Goal: Transaction & Acquisition: Purchase product/service

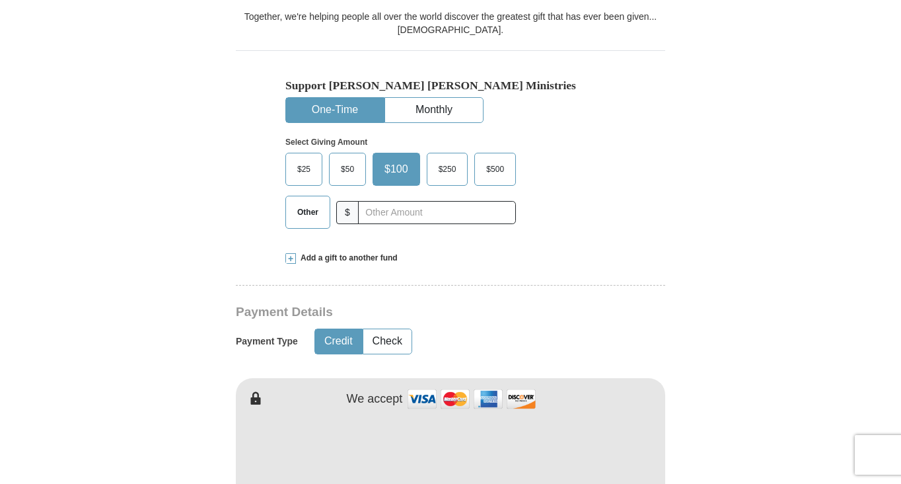
scroll to position [344, 0]
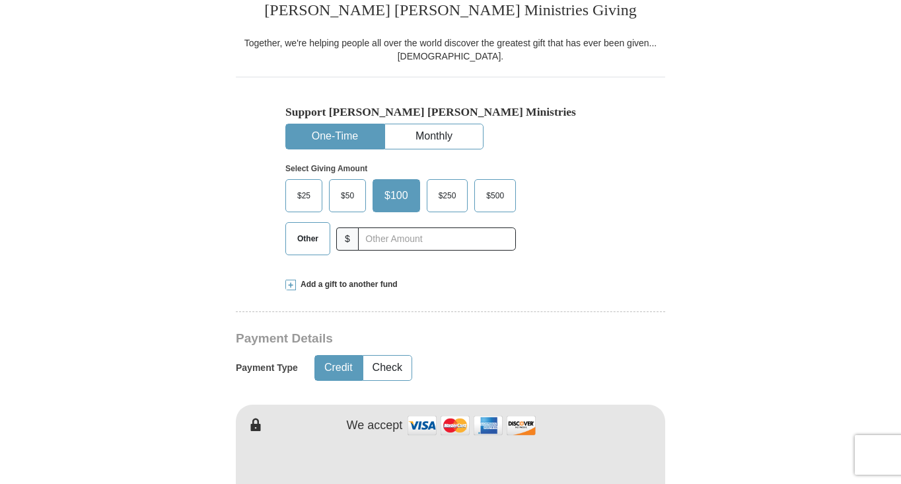
click at [311, 237] on span "Other" at bounding box center [308, 239] width 34 height 20
click at [0, 0] on input "Other" at bounding box center [0, 0] width 0 height 0
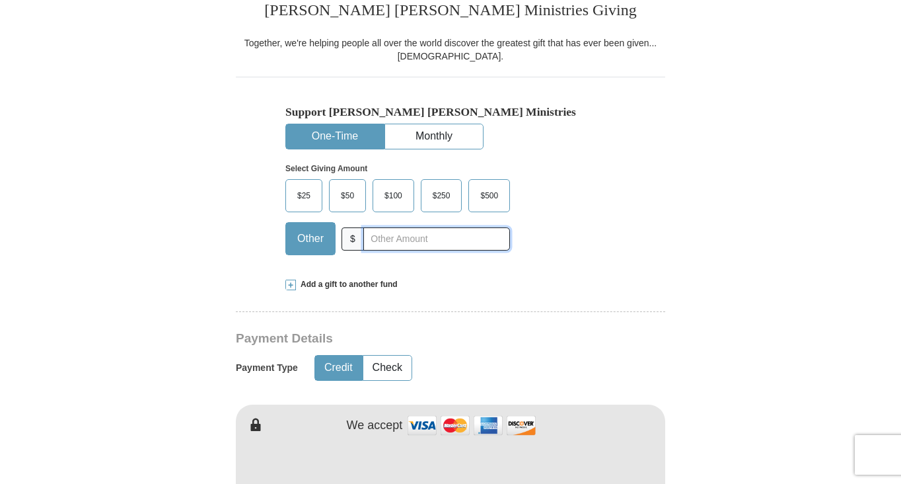
scroll to position [0, 0]
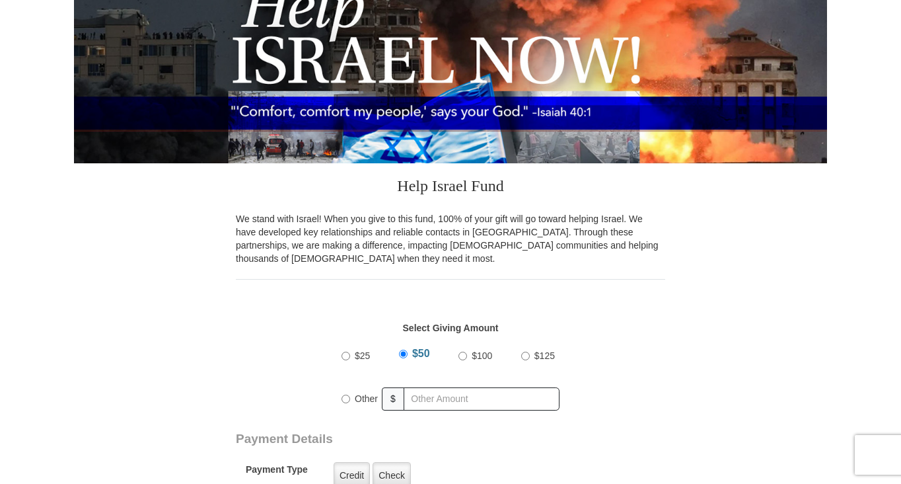
scroll to position [238, 0]
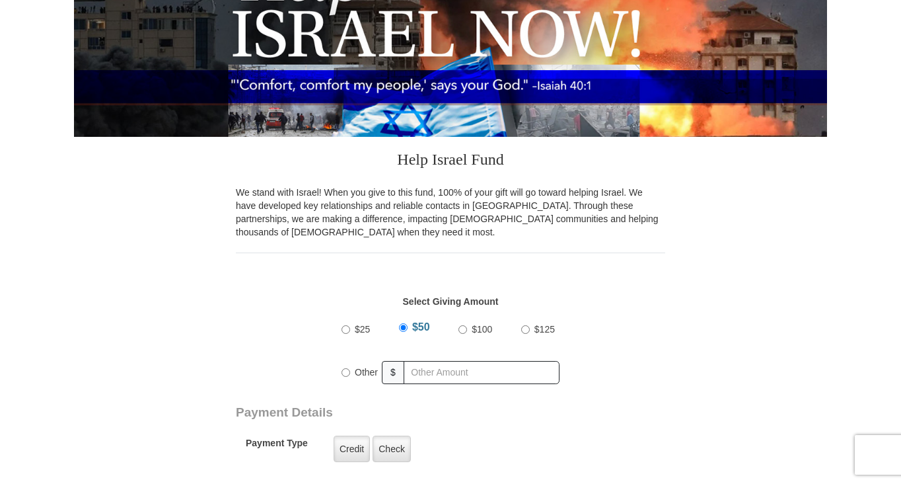
click at [457, 332] on div "$25 $50 $100 $125" at bounding box center [451, 329] width 218 height 33
click at [465, 327] on input "$100" at bounding box center [463, 329] width 9 height 9
radio input "true"
click at [521, 325] on input "$125" at bounding box center [525, 329] width 9 height 9
radio input "true"
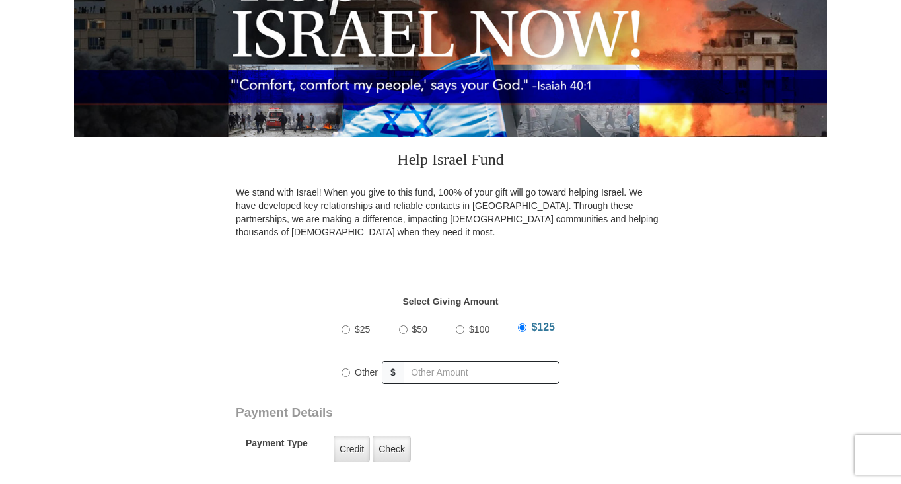
click at [342, 368] on input "Other" at bounding box center [346, 372] width 9 height 9
radio input "true"
click at [462, 323] on div "$100" at bounding box center [477, 329] width 38 height 33
click at [463, 329] on input "$100" at bounding box center [462, 329] width 9 height 9
radio input "true"
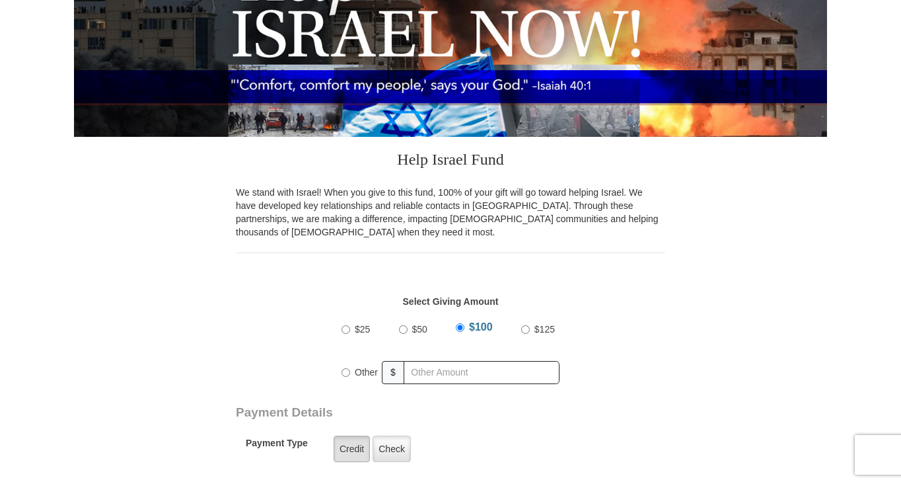
click at [351, 444] on label "Credit" at bounding box center [352, 448] width 36 height 26
click at [0, 0] on input "Credit" at bounding box center [0, 0] width 0 height 0
click at [345, 445] on label "Credit" at bounding box center [352, 448] width 36 height 26
click at [0, 0] on input "Credit" at bounding box center [0, 0] width 0 height 0
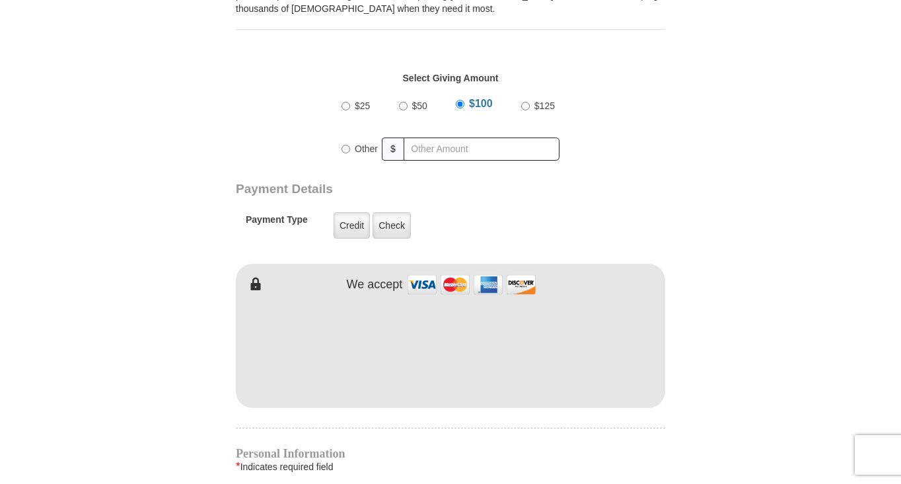
scroll to position [476, 0]
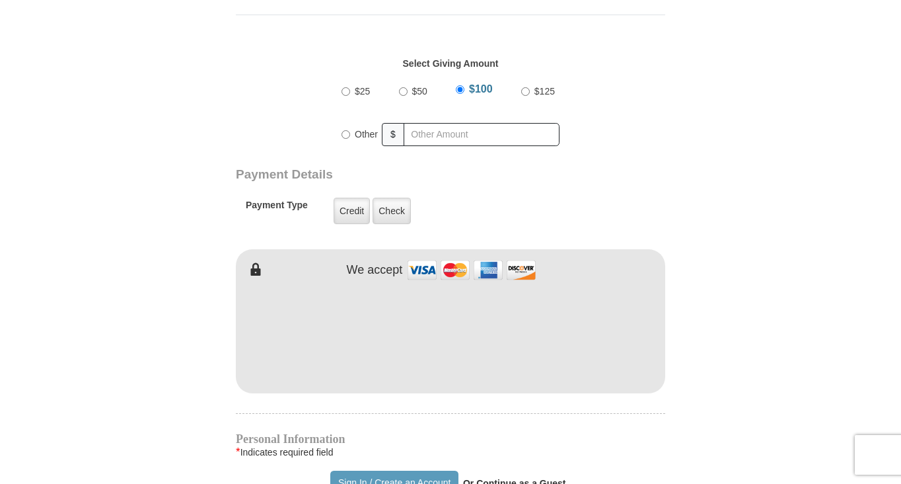
click at [712, 463] on form "[PERSON_NAME] [PERSON_NAME] Ministries Online Giving Your seed sown will go to …" at bounding box center [450, 319] width 753 height 1484
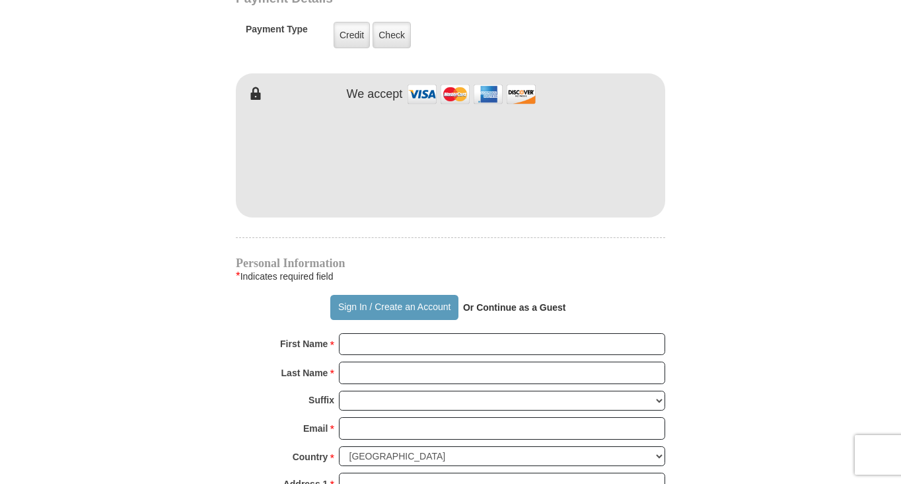
scroll to position [661, 0]
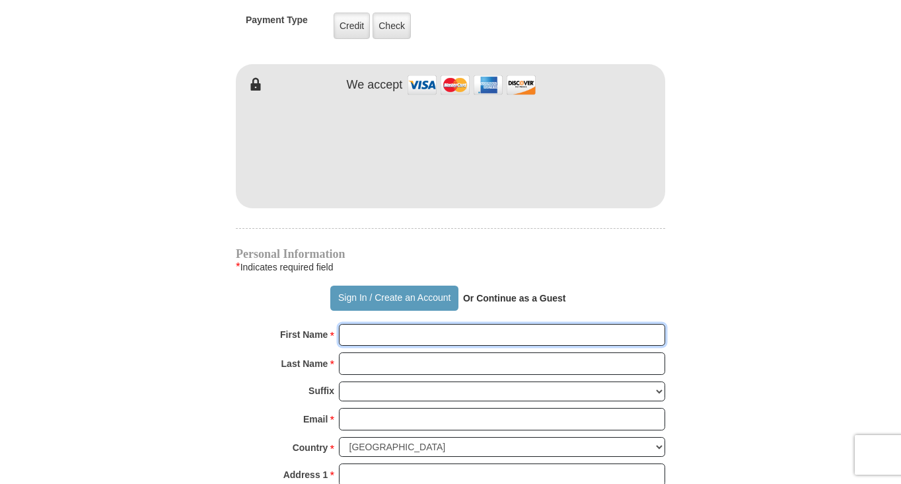
click at [403, 334] on input "First Name *" at bounding box center [502, 335] width 326 height 22
type input "[PERSON_NAME]"
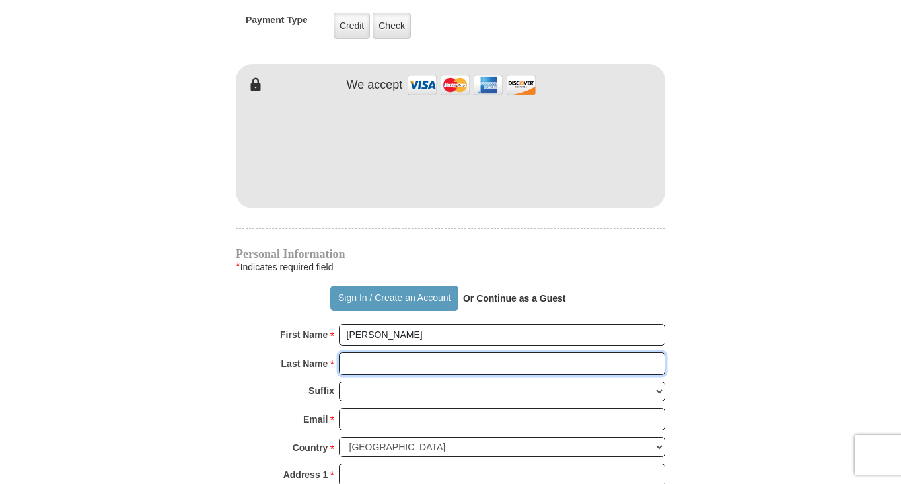
click at [380, 364] on input "Last Name *" at bounding box center [502, 363] width 326 height 22
type input "[PERSON_NAME]"
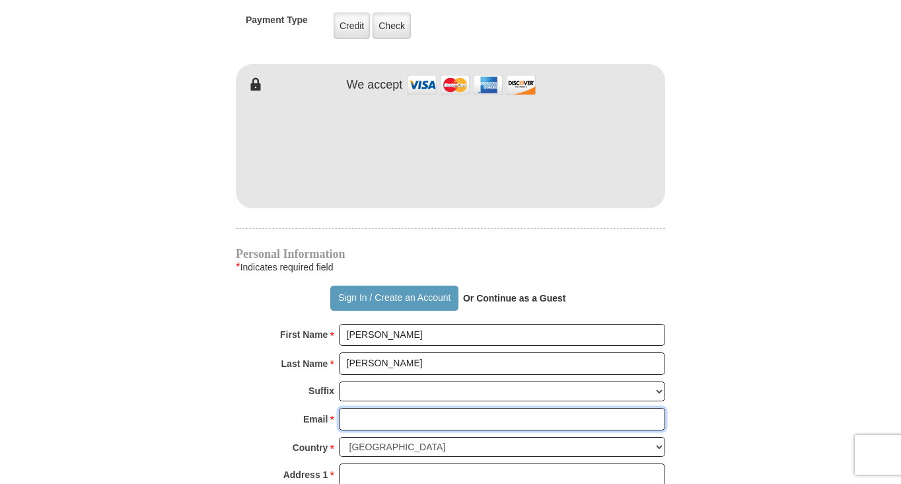
click at [373, 411] on input "Email *" at bounding box center [502, 419] width 326 height 22
type input "[EMAIL_ADDRESS][DOMAIN_NAME]"
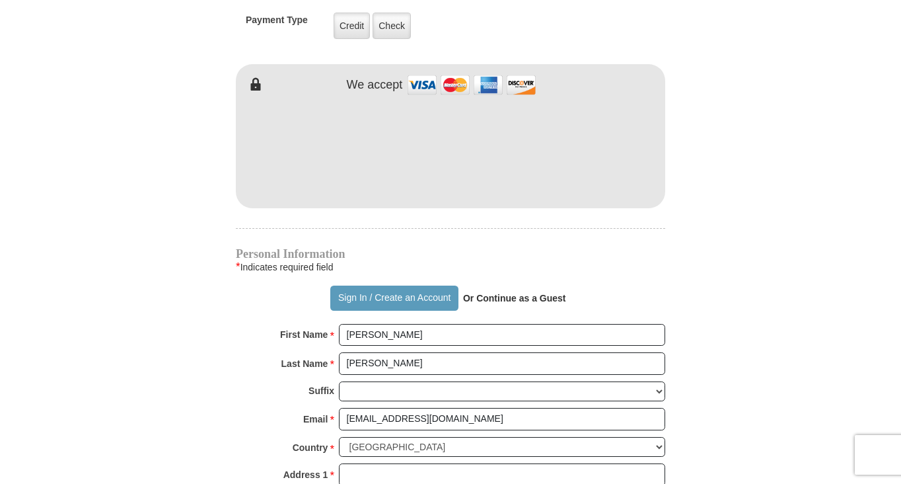
drag, startPoint x: 667, startPoint y: 435, endPoint x: 682, endPoint y: 443, distance: 16.9
click at [682, 443] on form "[PERSON_NAME] [PERSON_NAME] Ministries Online Giving Your seed sown will go to …" at bounding box center [450, 134] width 753 height 1484
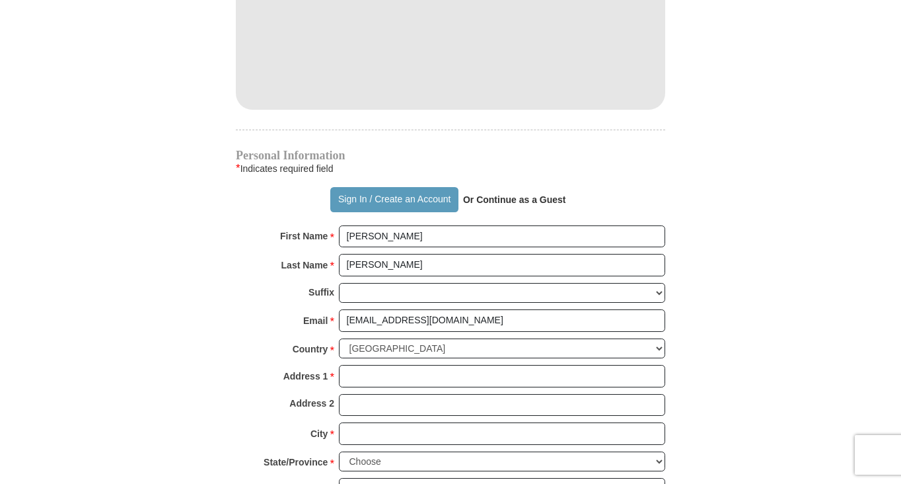
scroll to position [766, 0]
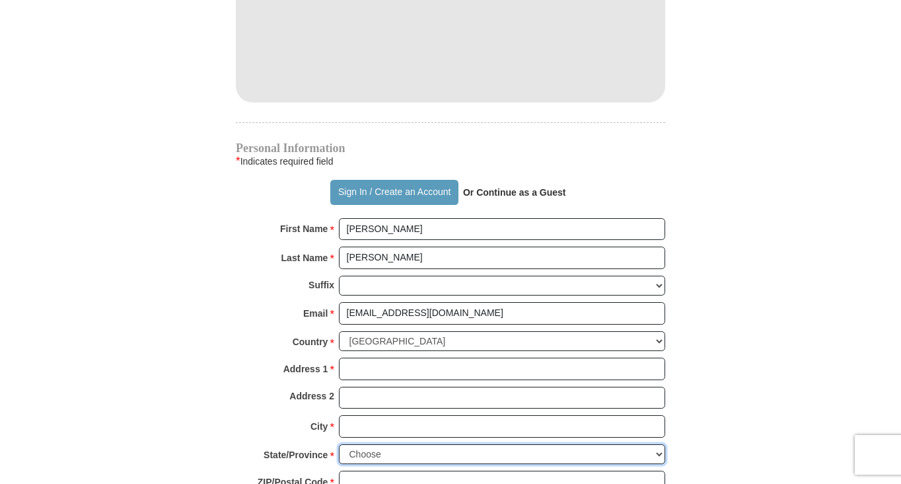
click at [662, 446] on select "Choose [US_STATE] [US_STATE] [US_STATE] [US_STATE] [US_STATE] Armed Forces Amer…" at bounding box center [502, 454] width 326 height 20
click at [339, 444] on select "Choose [US_STATE] [US_STATE] [US_STATE] [US_STATE] [US_STATE] Armed Forces Amer…" at bounding box center [502, 454] width 326 height 20
click at [662, 445] on select "Choose [US_STATE] [US_STATE] [US_STATE] [US_STATE] [US_STATE] Armed Forces Amer…" at bounding box center [502, 454] width 326 height 20
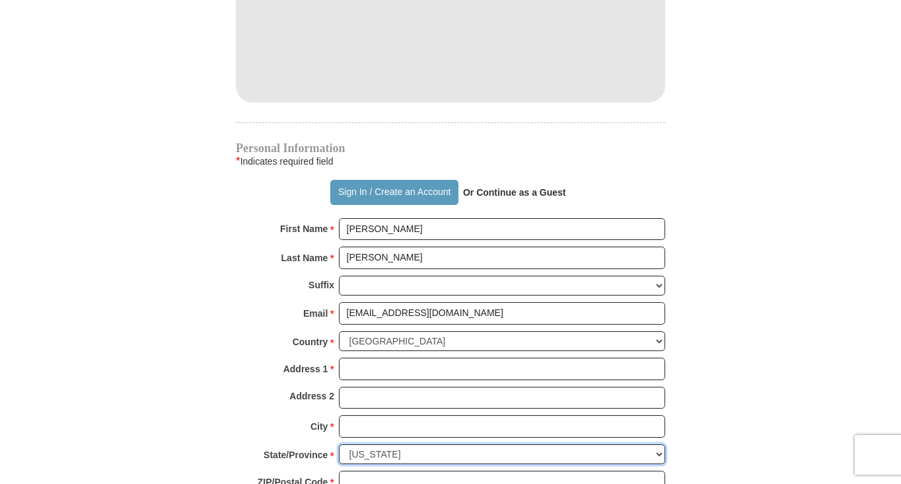
select select "NC"
click at [339, 444] on select "Choose [US_STATE] [US_STATE] [US_STATE] [US_STATE] [US_STATE] Armed Forces Amer…" at bounding box center [502, 454] width 326 height 20
click at [691, 470] on form "[PERSON_NAME] [PERSON_NAME] Ministries Online Giving Your seed sown will go to …" at bounding box center [450, 28] width 753 height 1484
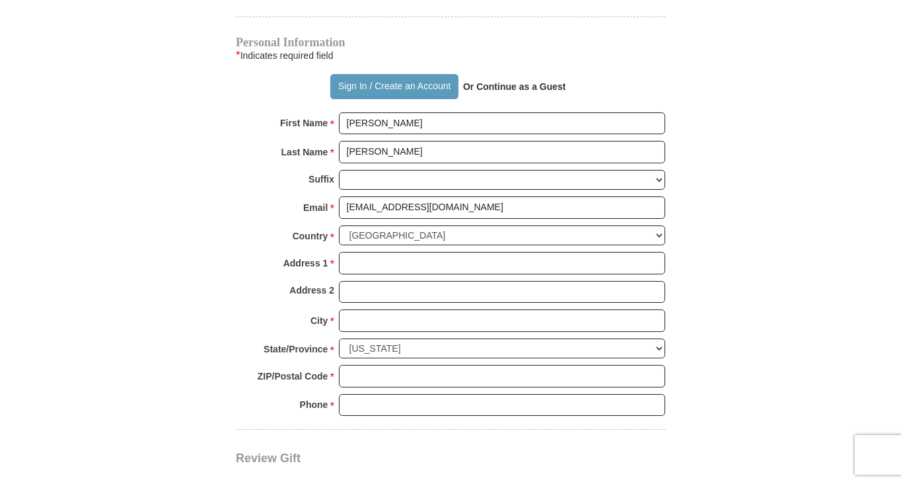
scroll to position [899, 0]
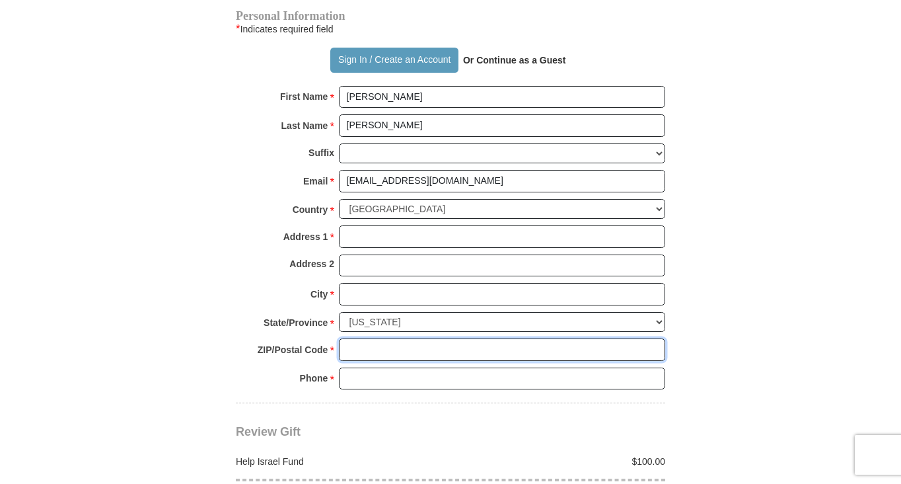
click at [363, 338] on input "ZIP/Postal Code *" at bounding box center [502, 349] width 326 height 22
type input "27610"
click at [559, 414] on div "Review Gift Your monthly donation will start on the first occurrence on your se…" at bounding box center [451, 454] width 430 height 102
click at [365, 367] on input "Phone * *" at bounding box center [502, 378] width 326 height 22
type input "9196041949"
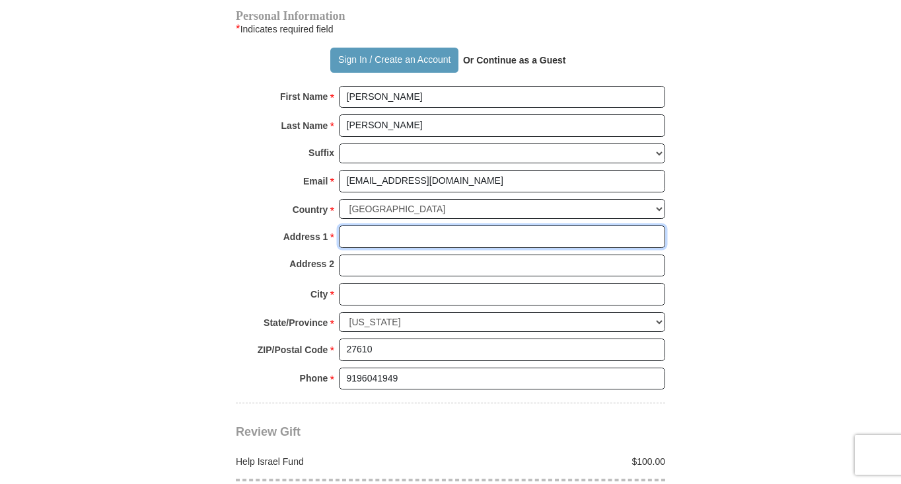
type input "[STREET_ADDRESS]"
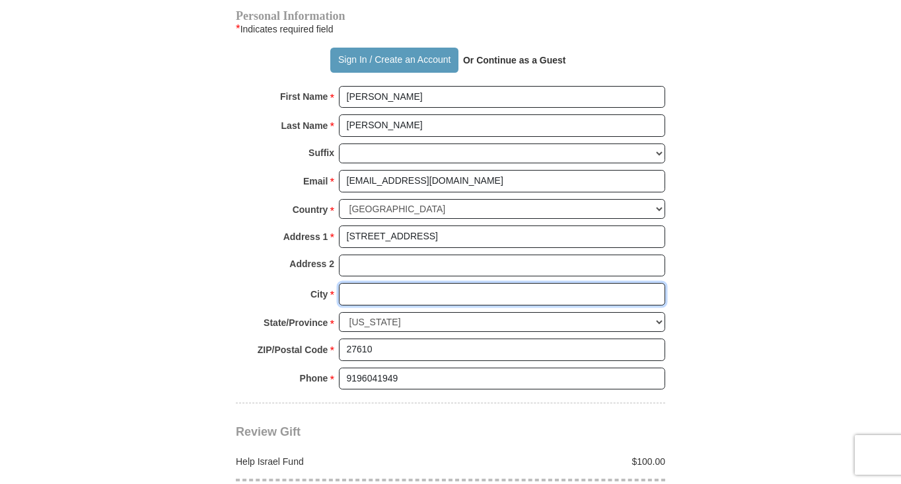
type input "RALEIGH"
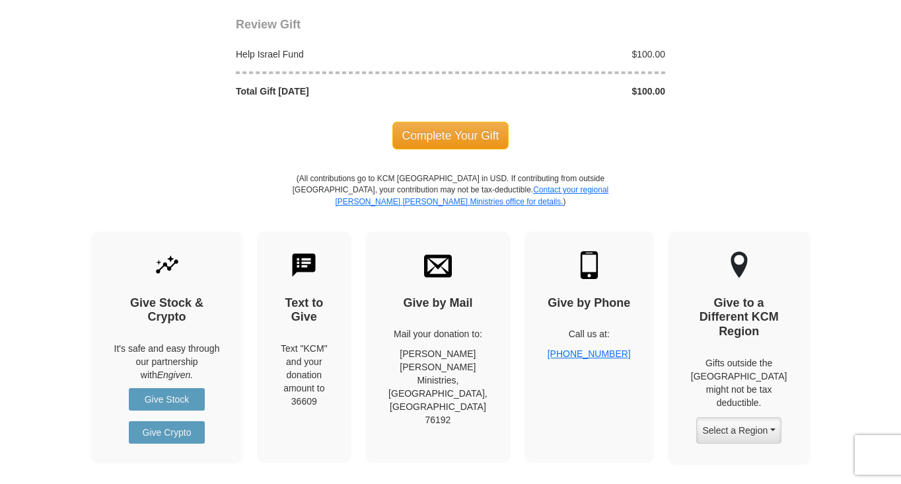
scroll to position [1322, 0]
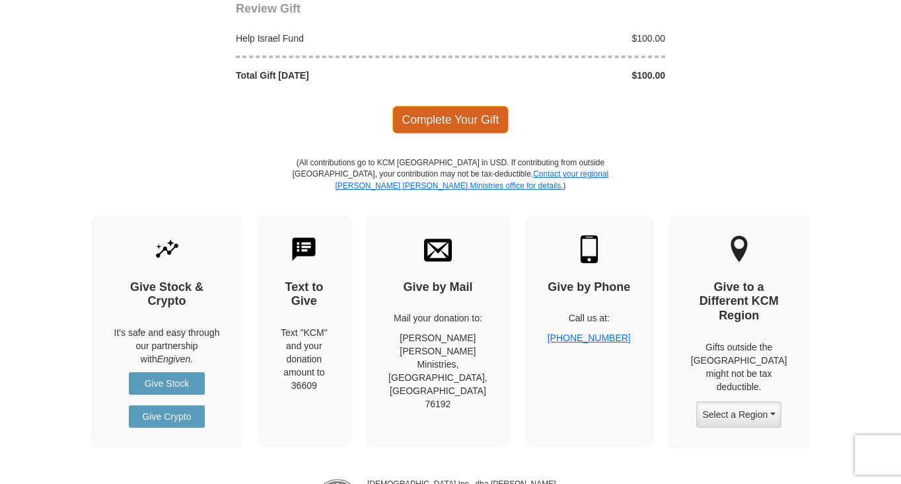
click at [451, 106] on span "Complete Your Gift" at bounding box center [450, 120] width 117 height 28
